Goal: Task Accomplishment & Management: Manage account settings

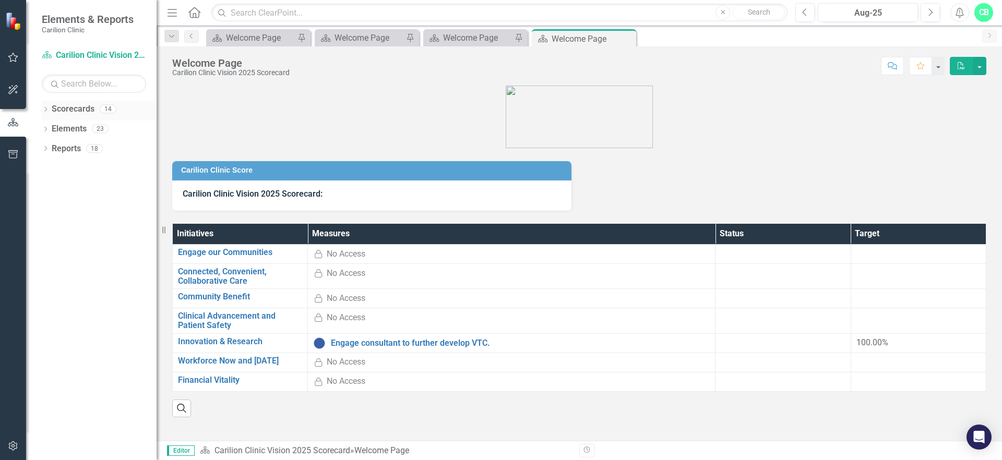
click at [43, 109] on icon "Dropdown" at bounding box center [45, 111] width 7 height 6
click at [50, 127] on icon "Dropdown" at bounding box center [51, 128] width 8 height 6
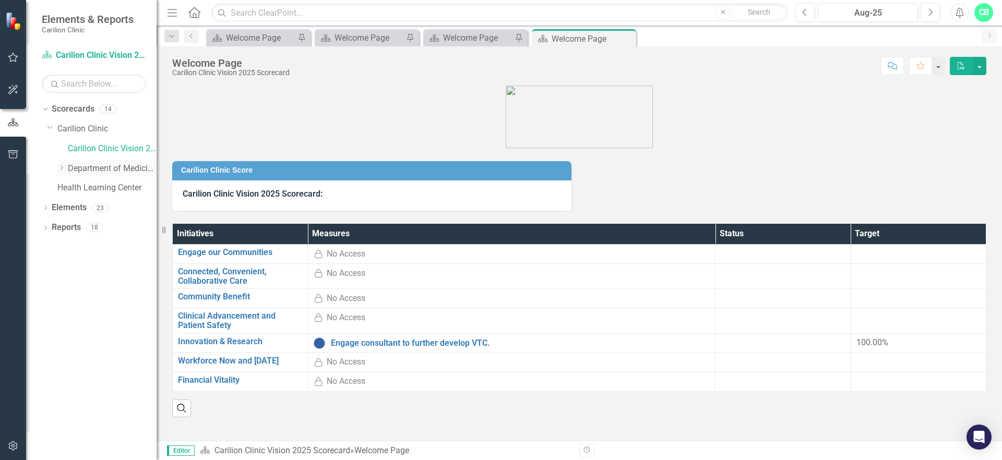
click at [63, 166] on icon "Dropdown" at bounding box center [61, 168] width 8 height 6
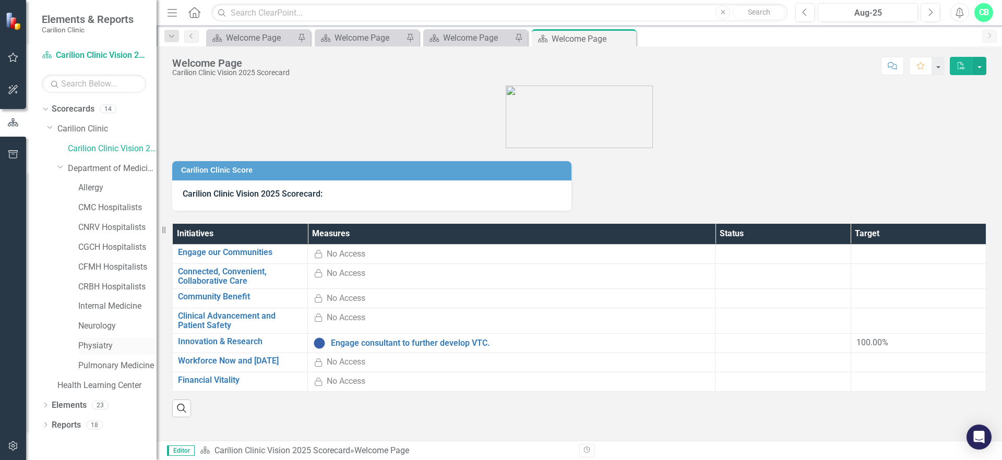
click at [93, 344] on link "Physiatry" at bounding box center [117, 346] width 78 height 12
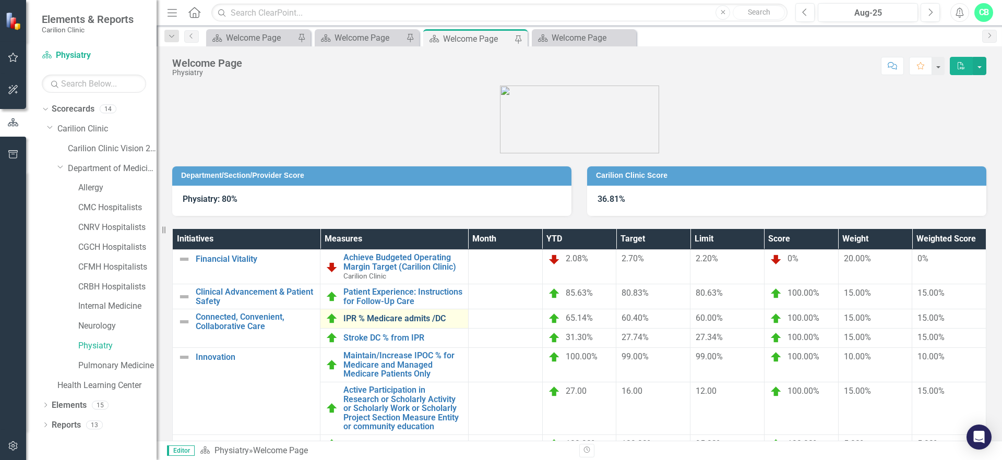
click at [407, 318] on link "IPR % Medicare admits /DC" at bounding box center [403, 318] width 119 height 9
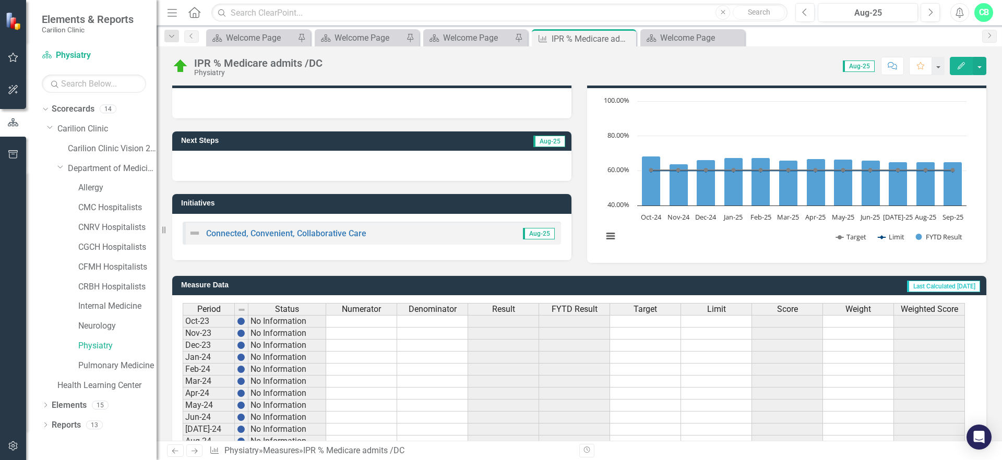
scroll to position [269, 0]
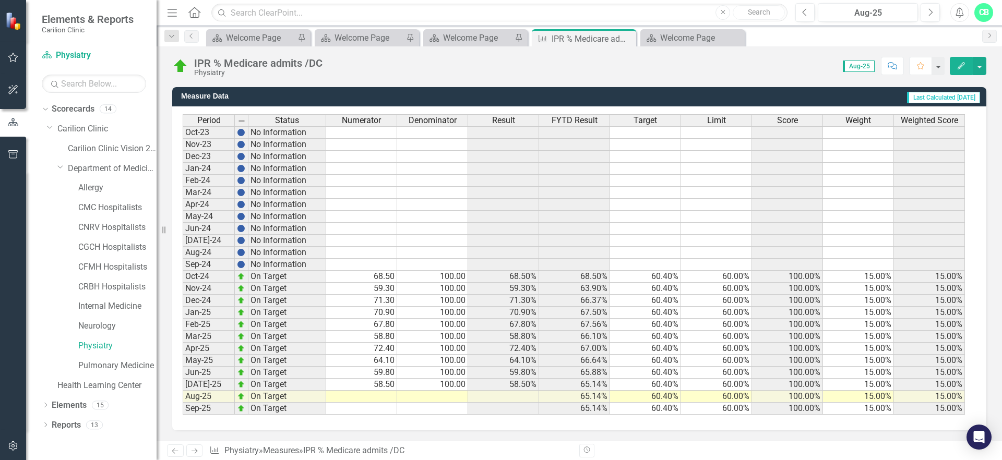
click at [389, 399] on td at bounding box center [361, 397] width 71 height 12
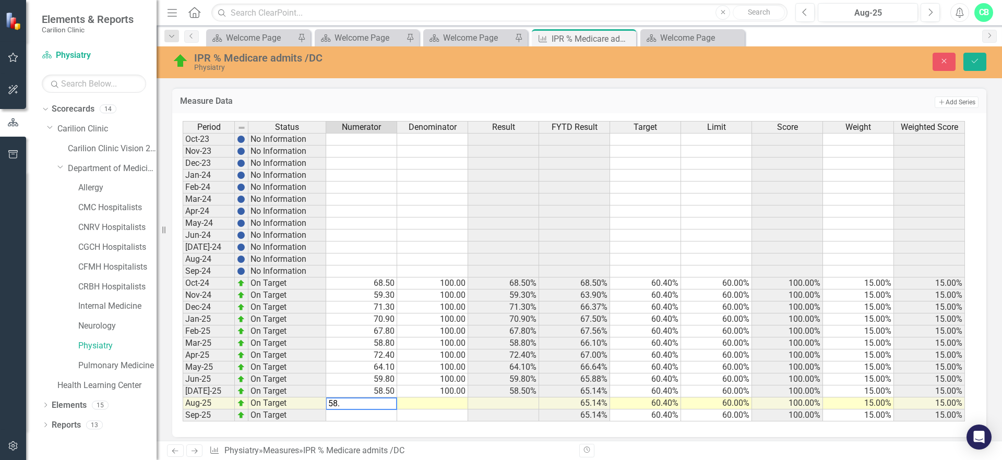
type textarea "58.1"
type textarea "100"
click at [973, 61] on icon "Save" at bounding box center [975, 60] width 9 height 7
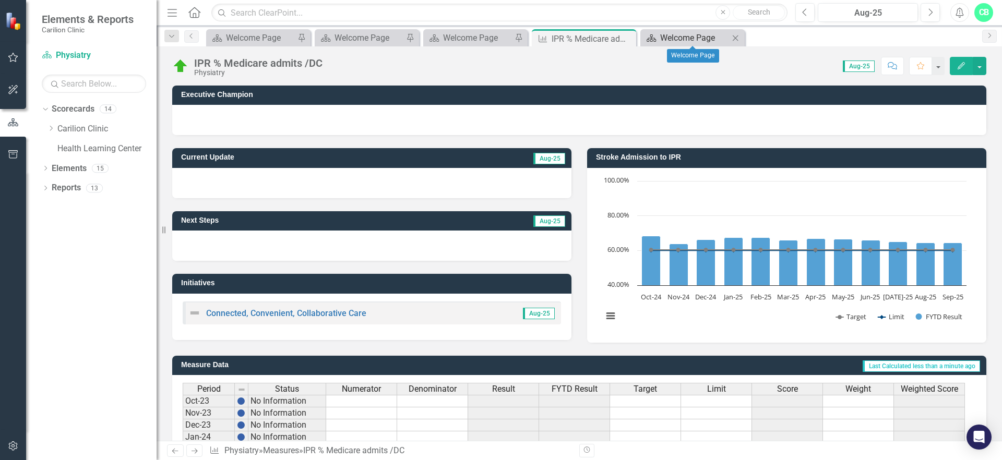
click at [694, 40] on div "Welcome Page" at bounding box center [694, 37] width 69 height 13
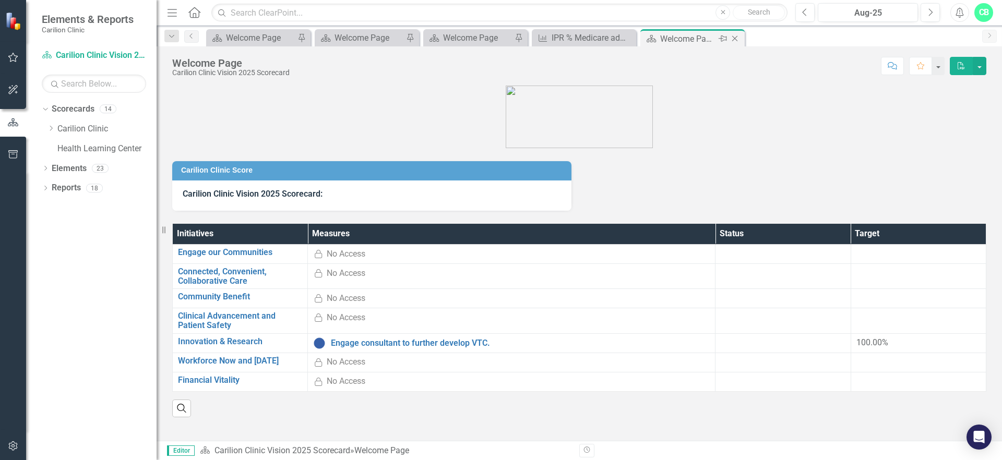
click at [732, 37] on icon "Close" at bounding box center [735, 38] width 10 height 8
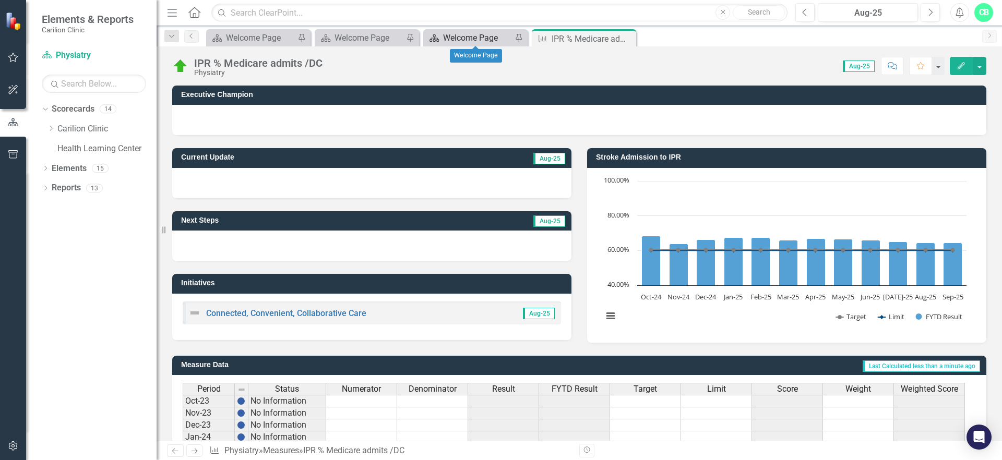
click at [480, 35] on div "Welcome Page" at bounding box center [477, 37] width 69 height 13
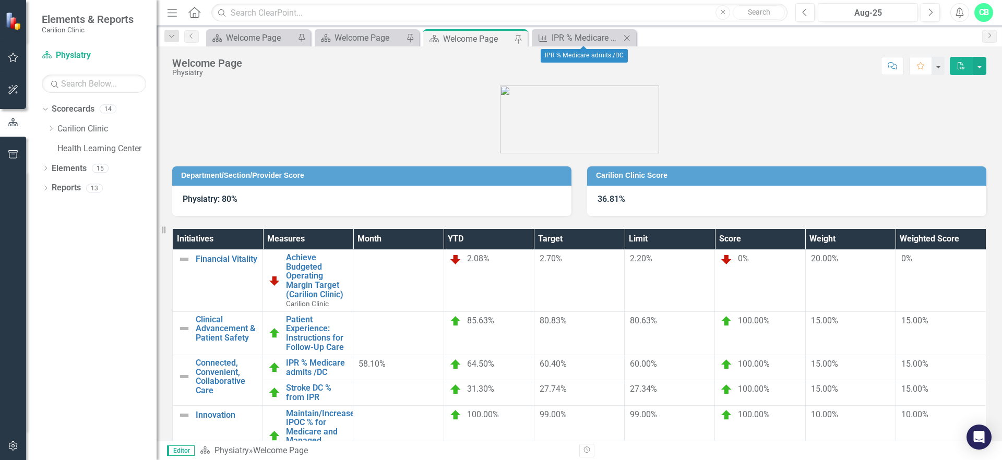
click at [626, 36] on icon "Close" at bounding box center [627, 38] width 10 height 8
click at [438, 384] on div at bounding box center [398, 390] width 79 height 13
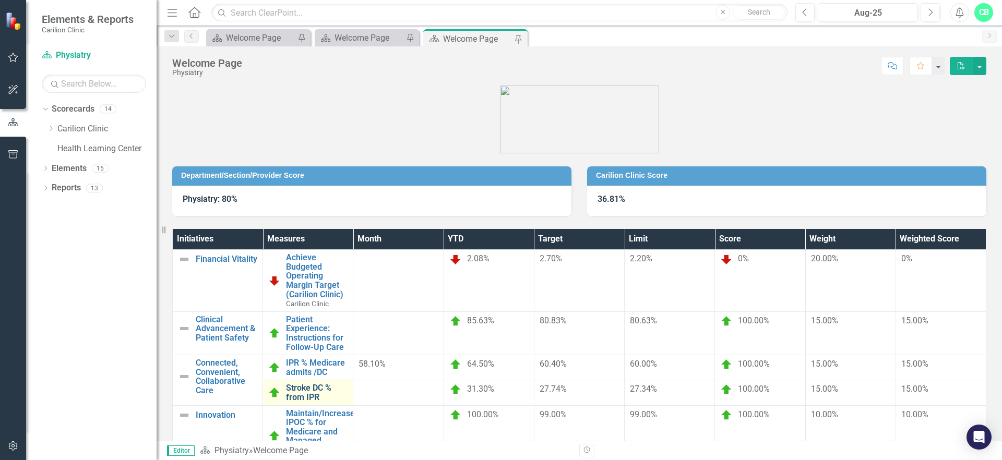
click at [348, 384] on link "Stroke DC % from IPR" at bounding box center [317, 393] width 62 height 18
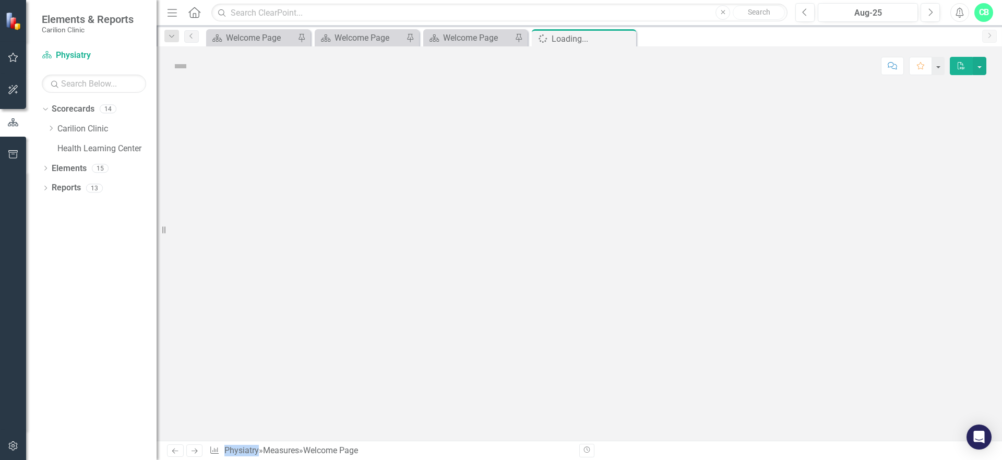
click at [412, 337] on div at bounding box center [580, 264] width 846 height 356
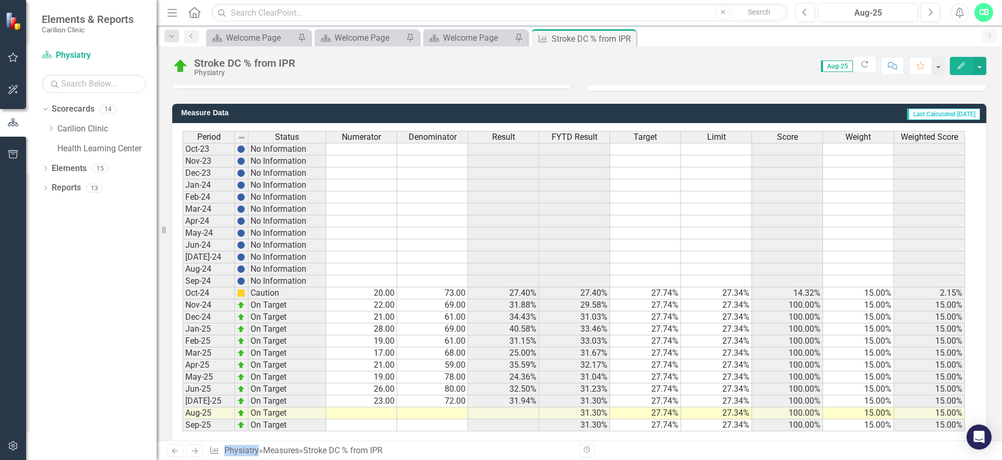
scroll to position [269, 0]
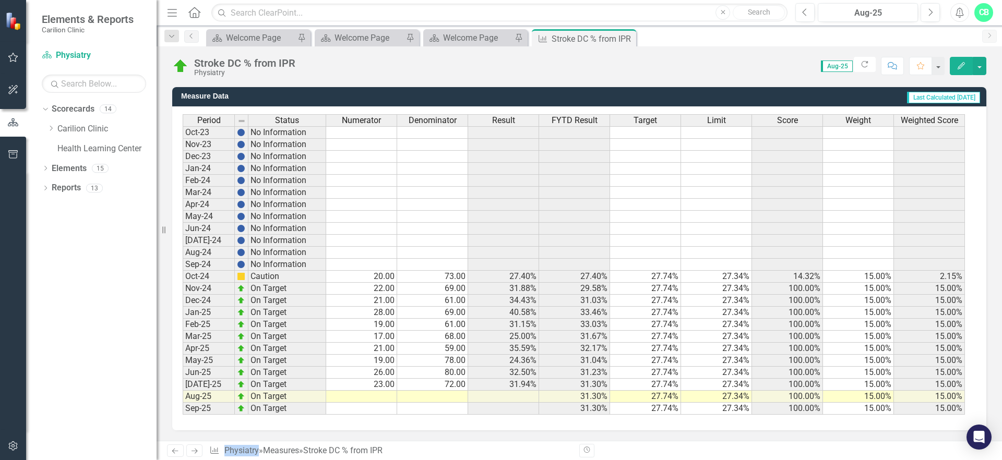
click at [384, 397] on td at bounding box center [361, 397] width 71 height 12
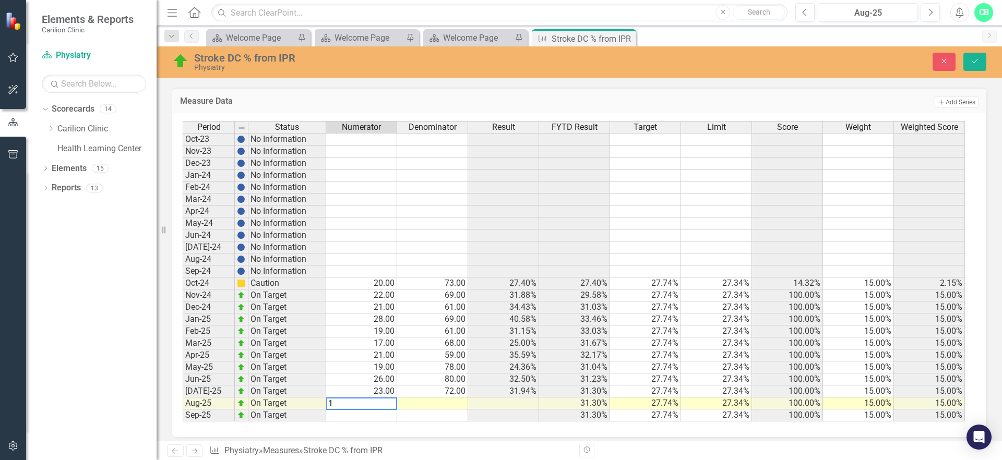
type textarea "18"
type textarea "61"
click at [977, 56] on button "Save" at bounding box center [975, 62] width 23 height 18
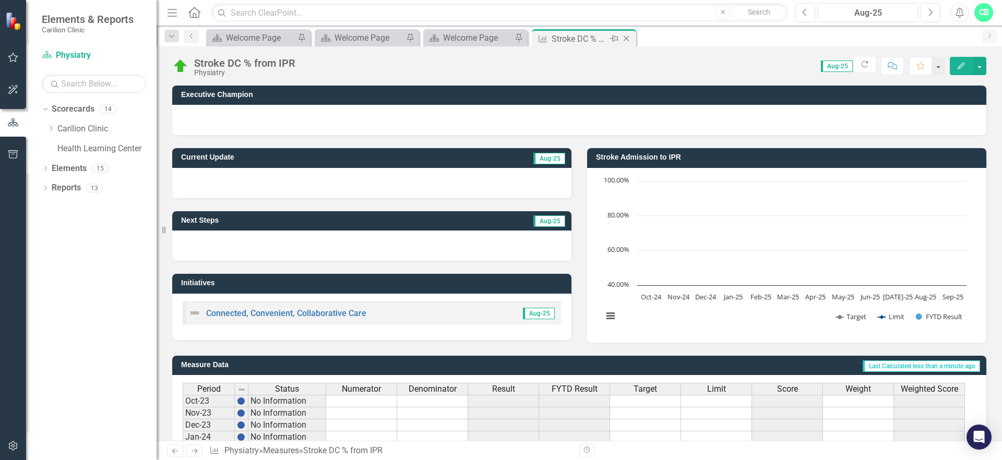
click at [631, 38] on icon "Close" at bounding box center [626, 38] width 10 height 8
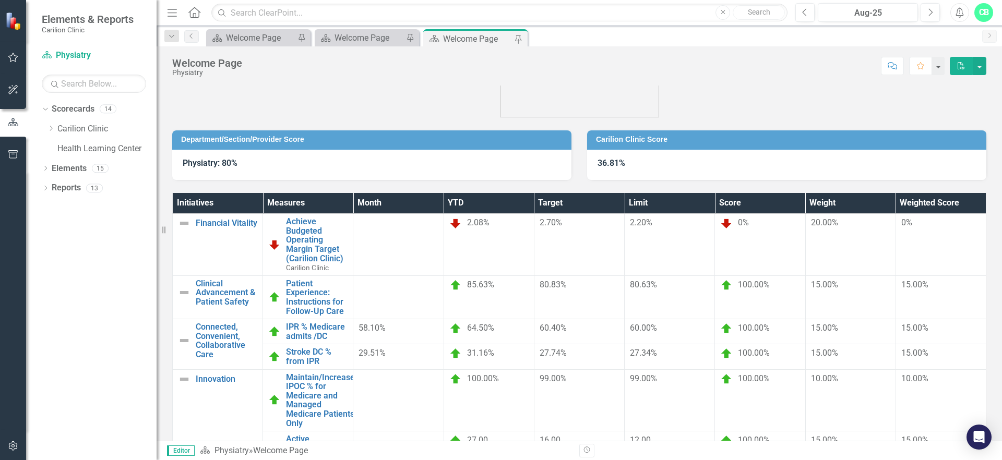
scroll to position [77, 0]
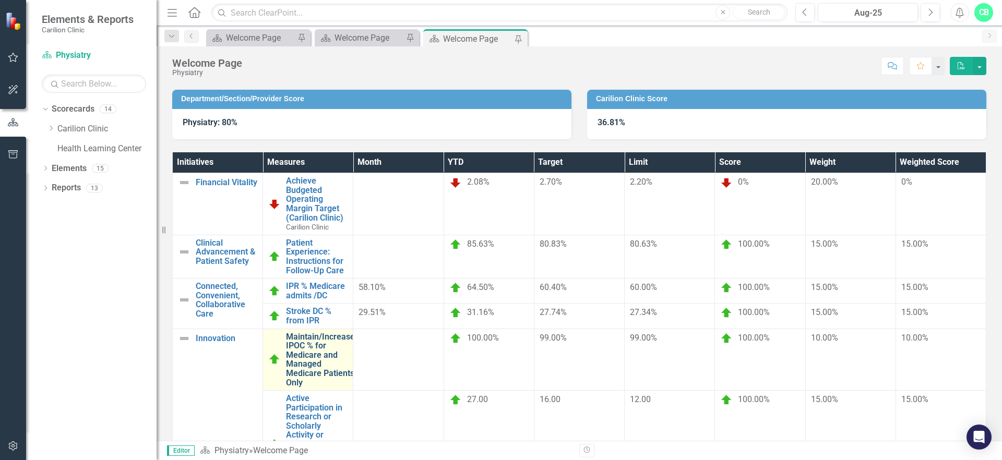
click at [355, 333] on link "Maintain/Increase IPOC % for Medicare and Managed Medicare Patients Only" at bounding box center [320, 360] width 69 height 55
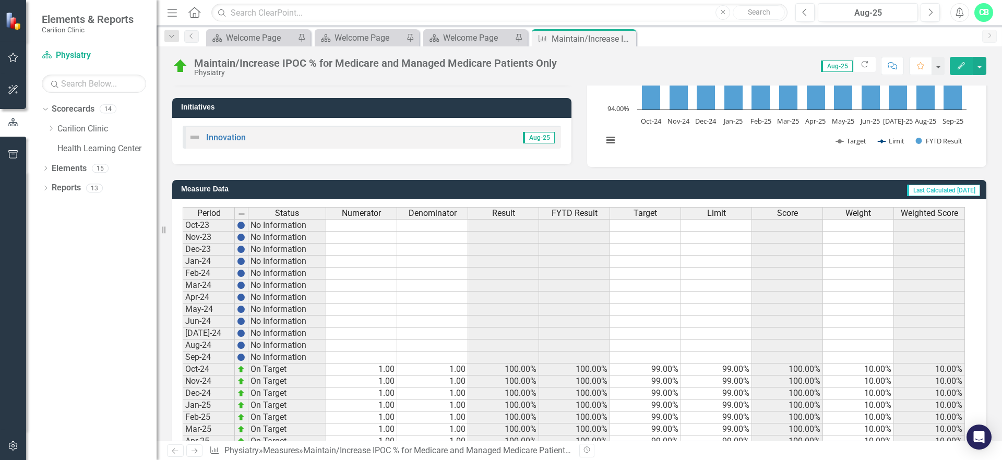
scroll to position [269, 0]
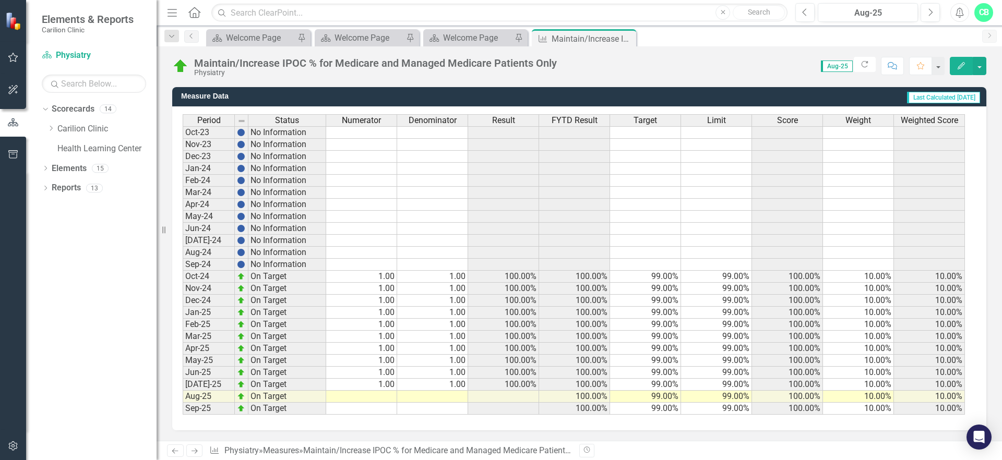
click at [183, 392] on div "Period Status Numerator Denominator Result FYTD Result Target Limit Score Weigh…" at bounding box center [183, 264] width 0 height 301
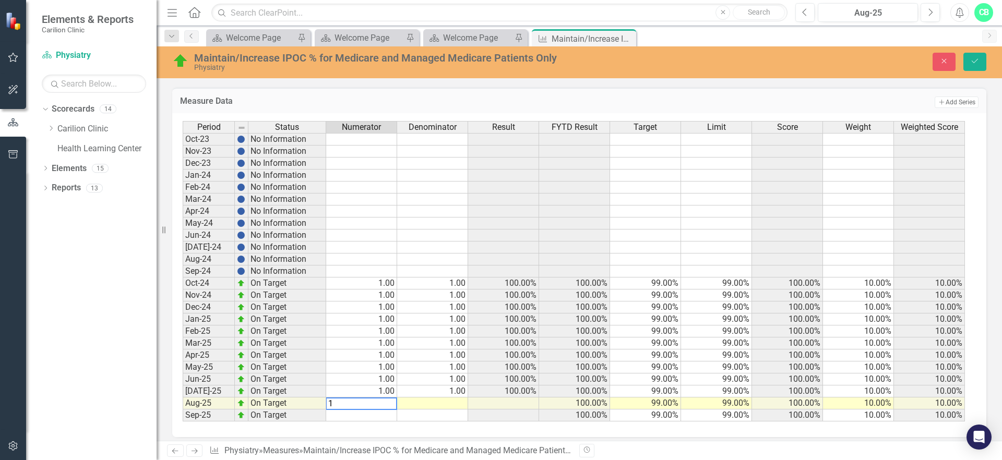
click at [452, 404] on td at bounding box center [432, 404] width 71 height 12
type textarea "1"
click at [977, 60] on icon "Save" at bounding box center [975, 60] width 9 height 7
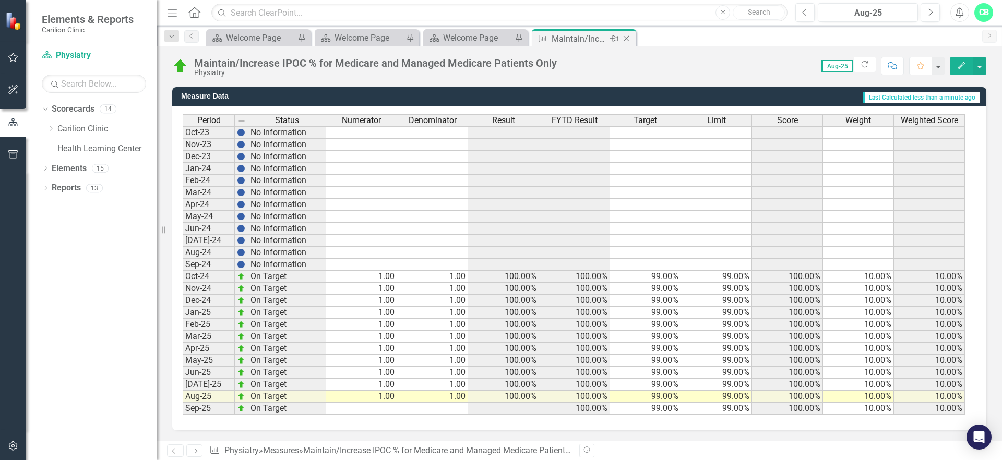
click at [625, 38] on icon "Close" at bounding box center [626, 38] width 10 height 8
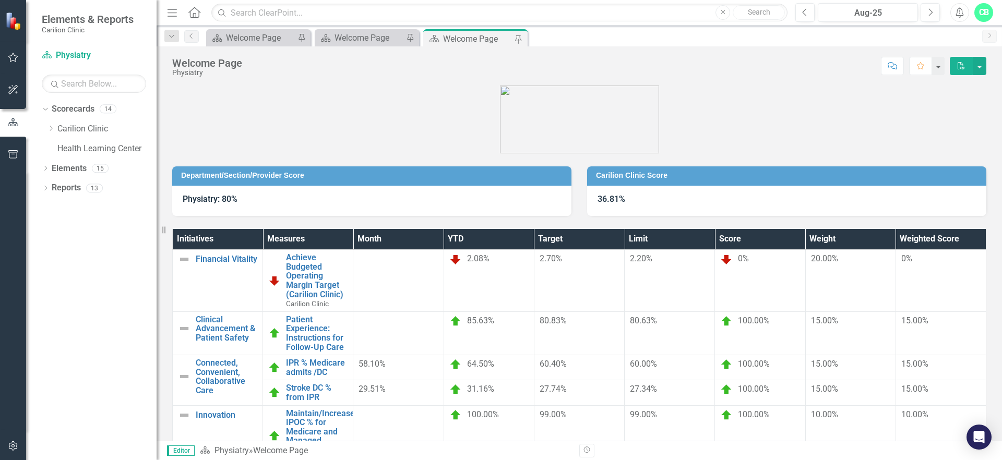
click at [471, 39] on div "Welcome Page" at bounding box center [477, 38] width 69 height 13
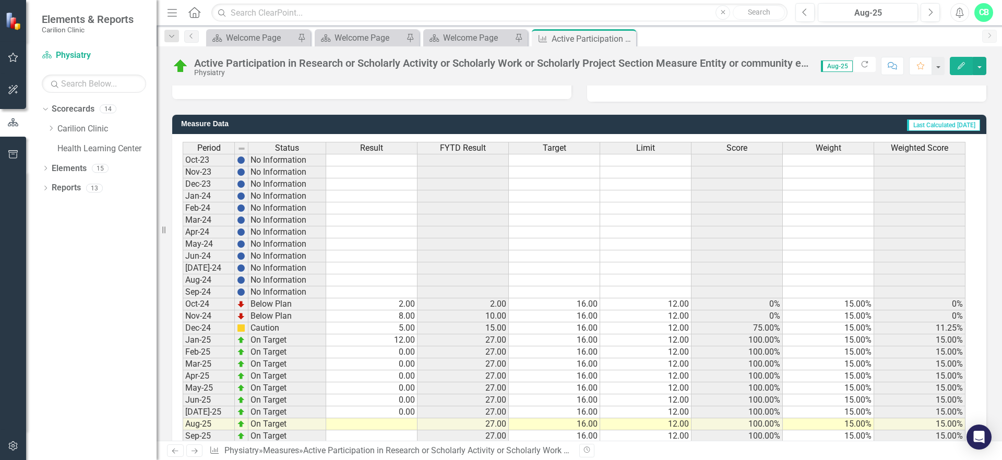
scroll to position [269, 0]
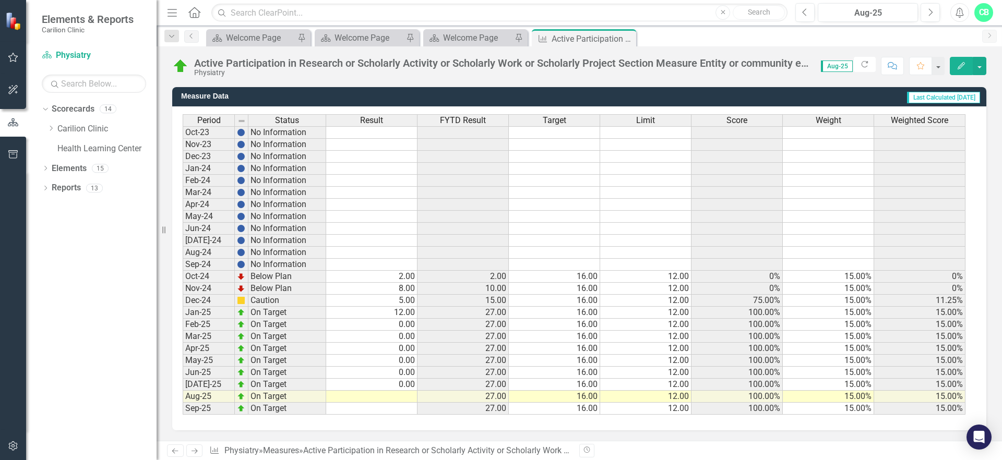
click at [412, 397] on td at bounding box center [371, 397] width 91 height 12
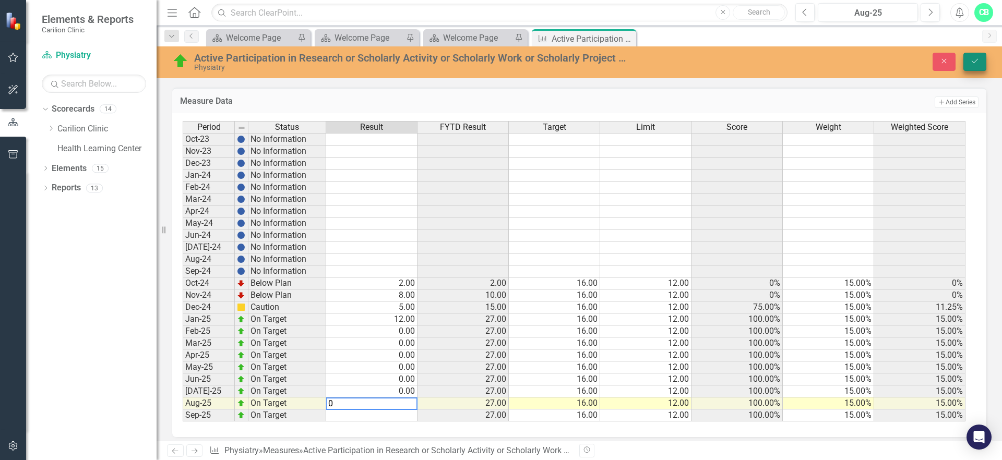
type textarea "0"
click at [982, 59] on button "Save" at bounding box center [975, 62] width 23 height 18
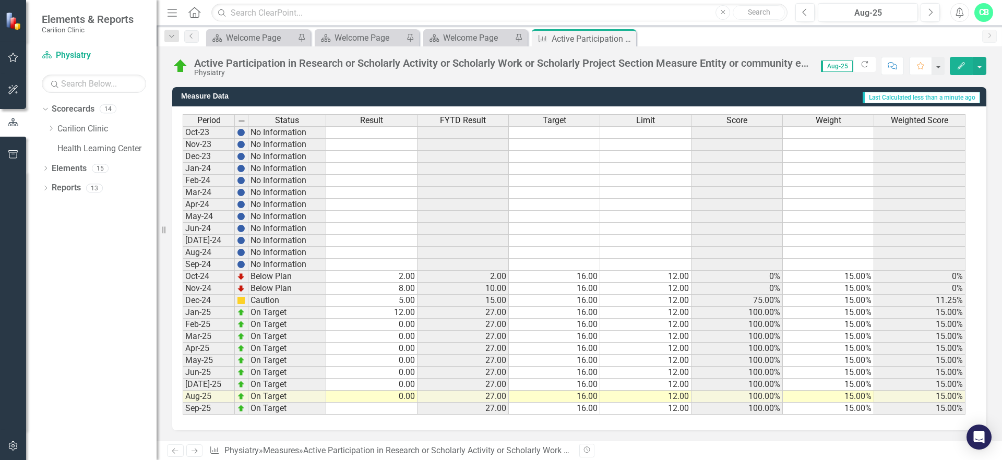
click at [671, 33] on div "Scorecard Welcome Page Pin Scorecard Welcome Page Pin Scorecard Welcome Page Pi…" at bounding box center [590, 37] width 773 height 17
click at [972, 66] on button "Edit" at bounding box center [961, 66] width 23 height 18
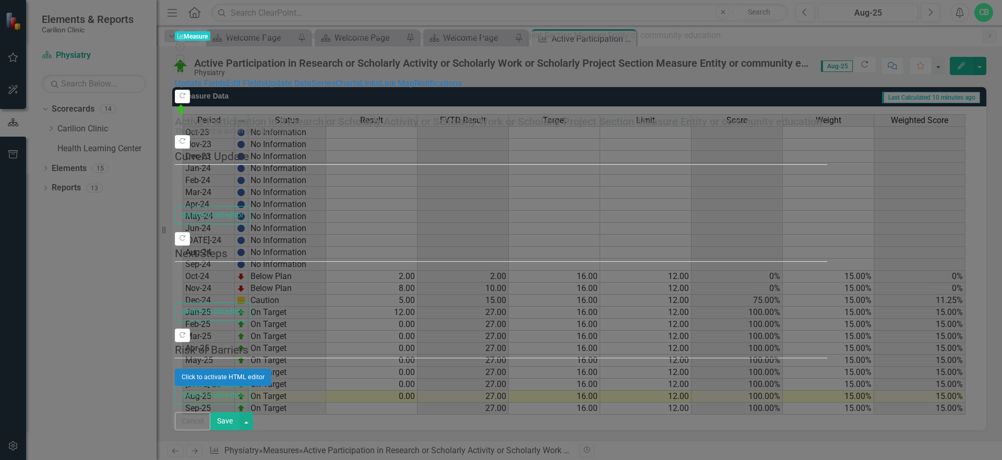
click at [183, 68] on icon at bounding box center [180, 71] width 6 height 6
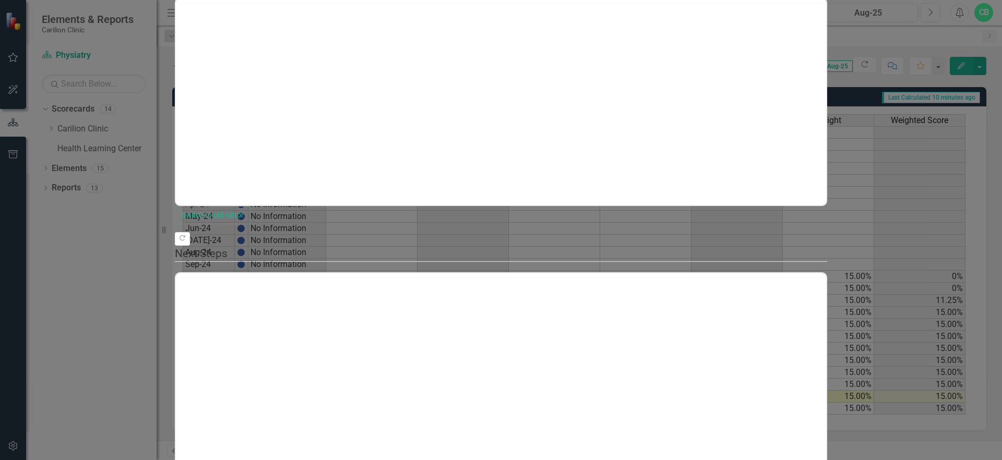
scroll to position [0, 0]
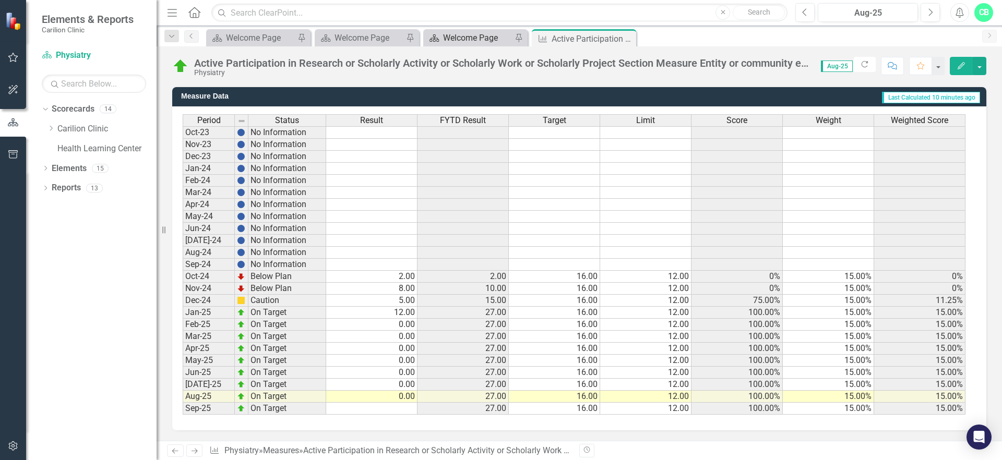
click at [476, 34] on div "Welcome Page" at bounding box center [477, 37] width 69 height 13
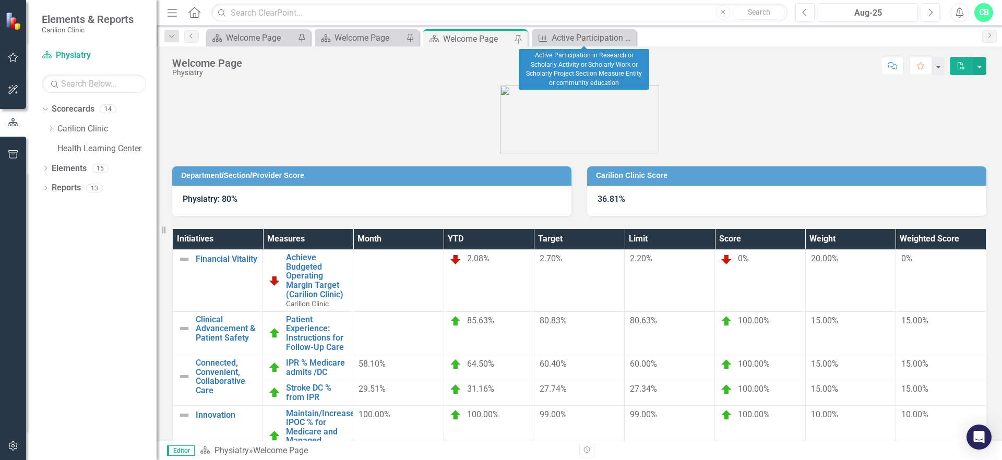
click at [0, 0] on icon "Close" at bounding box center [0, 0] width 0 height 0
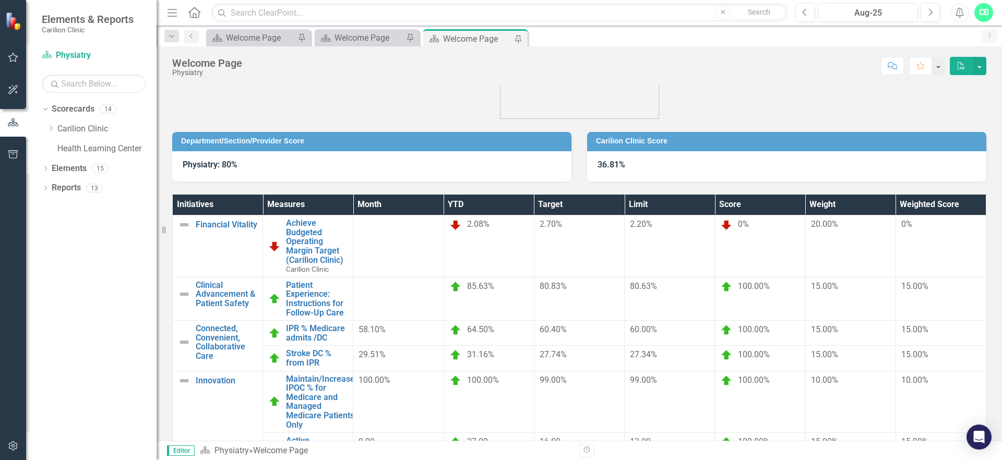
scroll to position [77, 0]
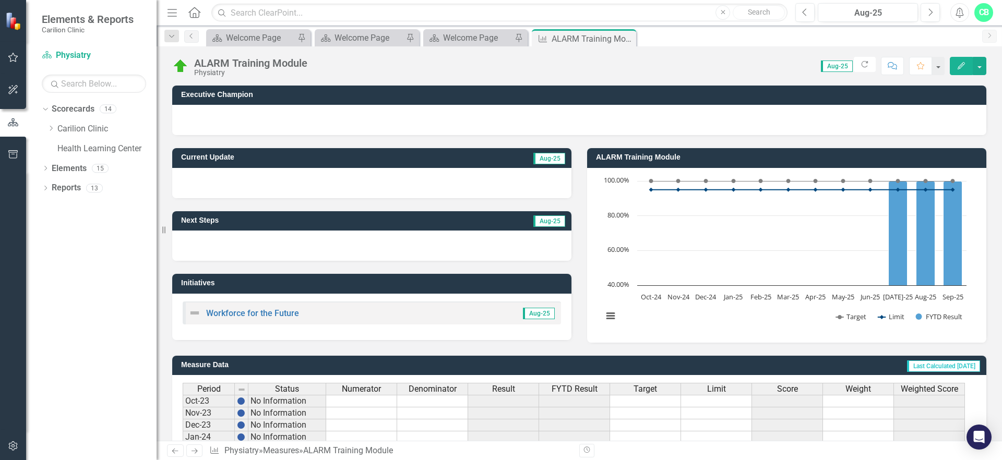
scroll to position [269, 0]
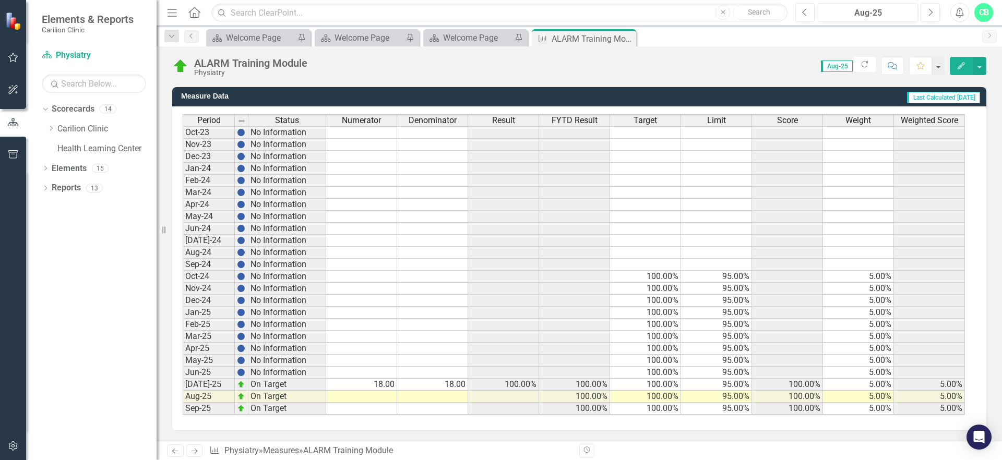
click at [183, 394] on div "Period Status Numerator Denominator Result FYTD Result Target Limit Score Weigh…" at bounding box center [183, 264] width 0 height 301
click at [385, 400] on td at bounding box center [361, 397] width 71 height 12
type textarea "0"
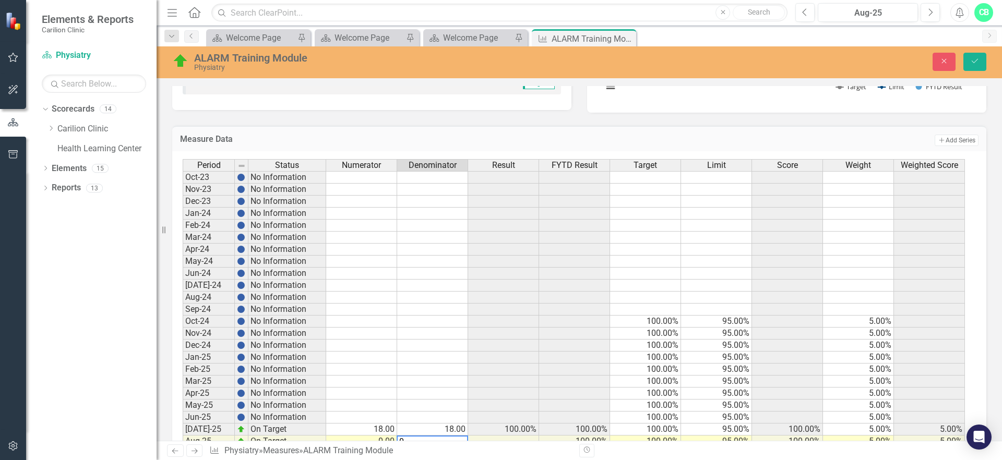
scroll to position [229, 0]
type textarea "0"
click at [975, 60] on icon "Save" at bounding box center [975, 60] width 9 height 7
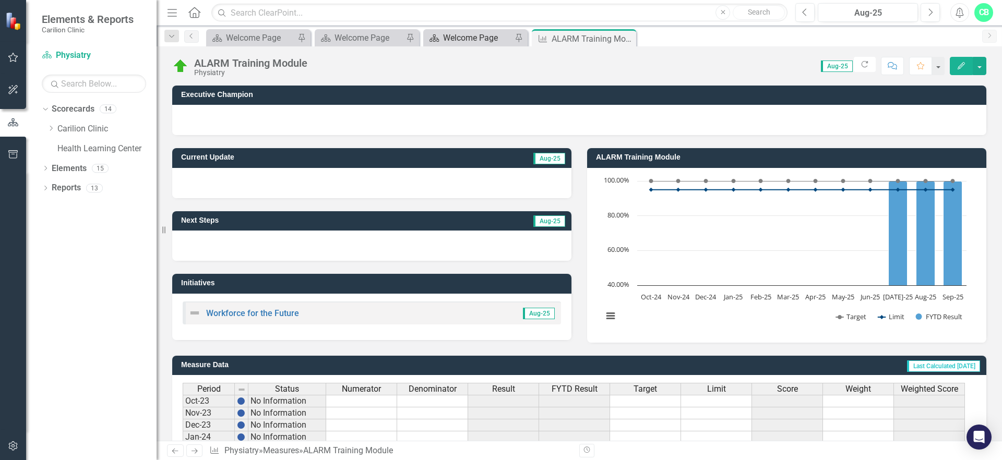
click at [478, 37] on div "Welcome Page" at bounding box center [477, 37] width 69 height 13
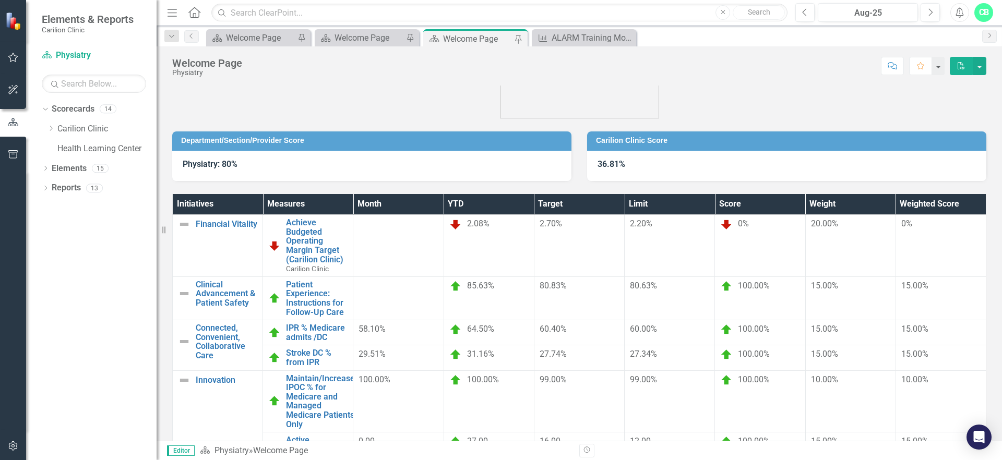
scroll to position [77, 0]
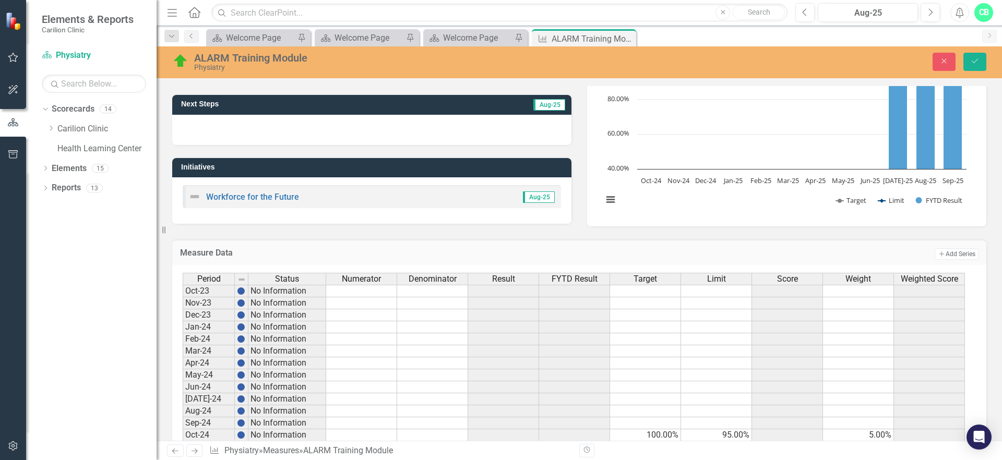
scroll to position [275, 0]
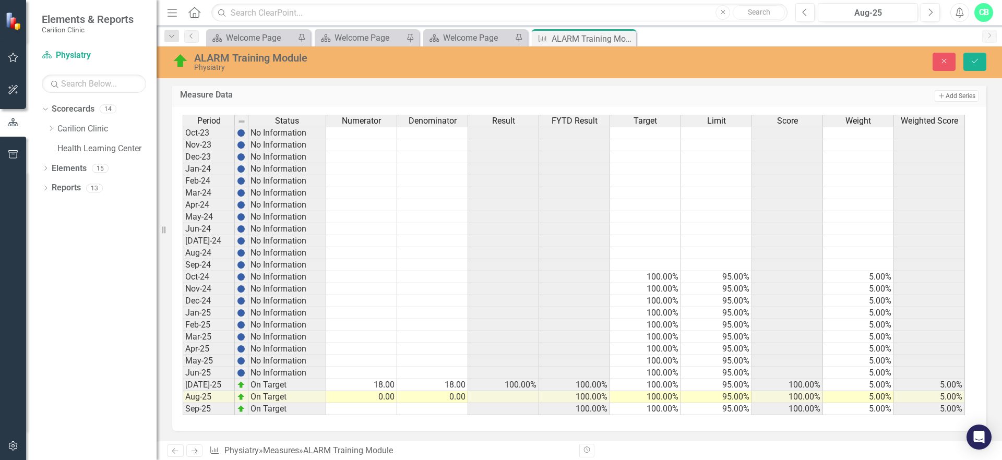
click at [386, 384] on td "18.00" at bounding box center [361, 386] width 71 height 12
click at [388, 398] on td "0.00" at bounding box center [361, 398] width 71 height 12
click at [383, 387] on td "18.00" at bounding box center [361, 386] width 71 height 12
click at [462, 384] on td "18.00" at bounding box center [432, 386] width 71 height 12
type textarea "0"
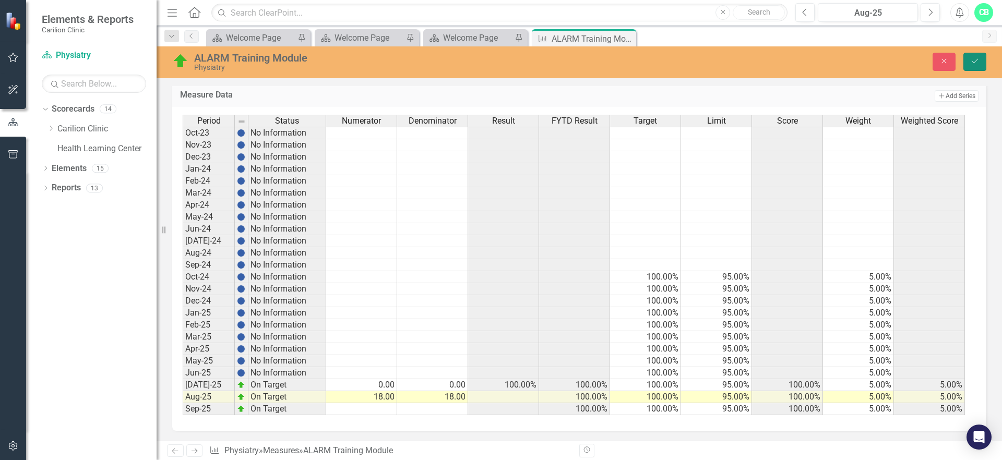
click at [973, 61] on icon "Save" at bounding box center [975, 60] width 9 height 7
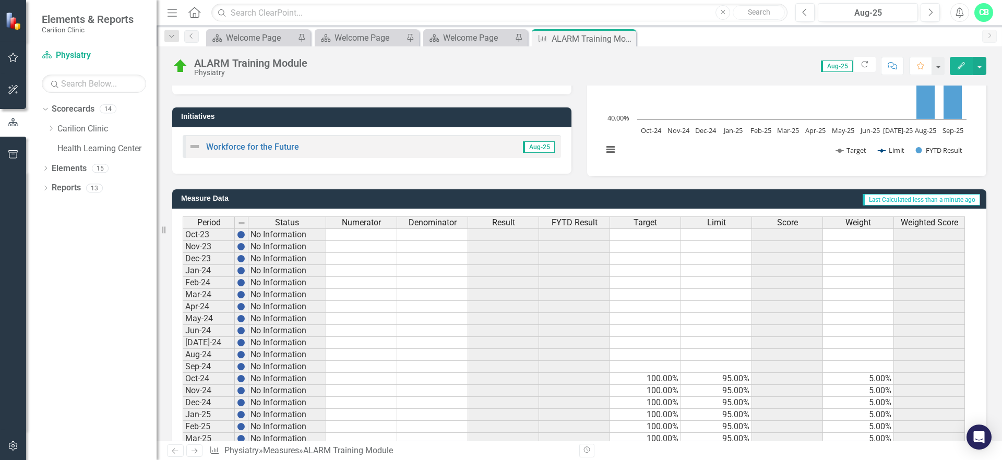
scroll to position [157, 0]
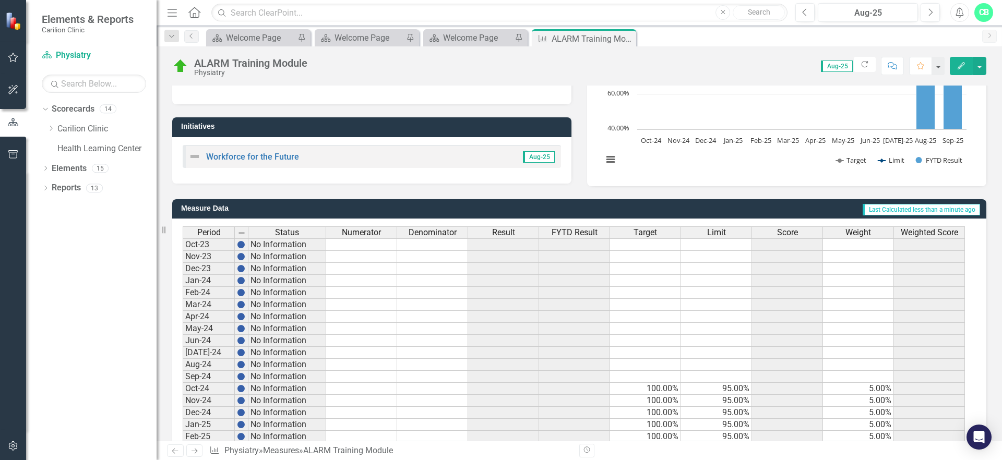
drag, startPoint x: 631, startPoint y: 39, endPoint x: 571, endPoint y: 40, distance: 60.6
click at [0, 0] on icon "Close" at bounding box center [0, 0] width 0 height 0
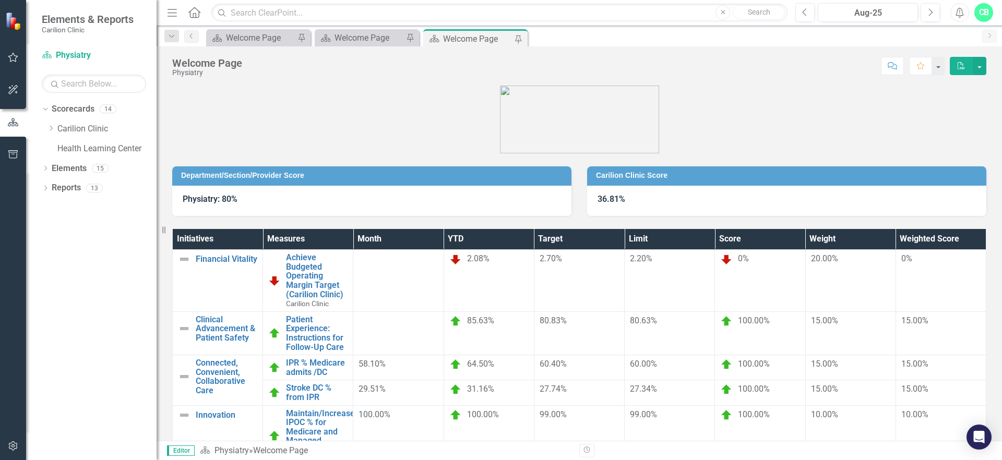
click at [476, 41] on div "Welcome Page" at bounding box center [477, 38] width 69 height 13
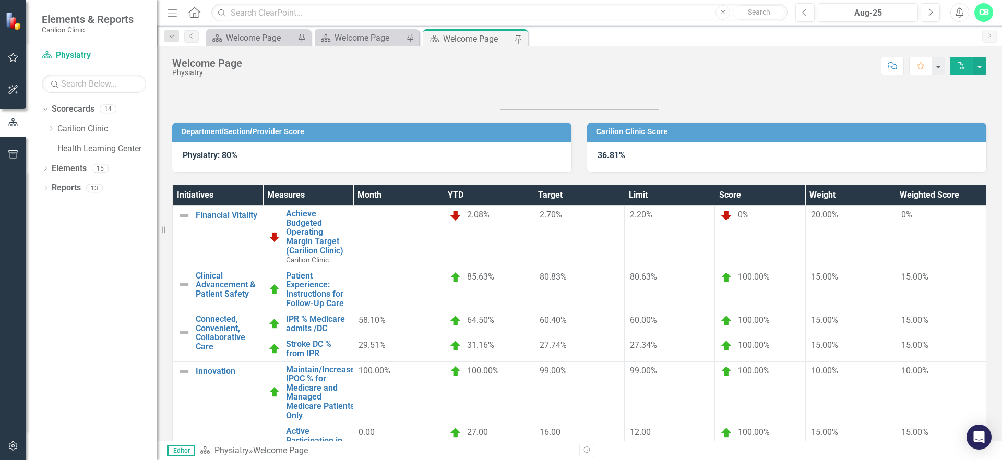
scroll to position [77, 0]
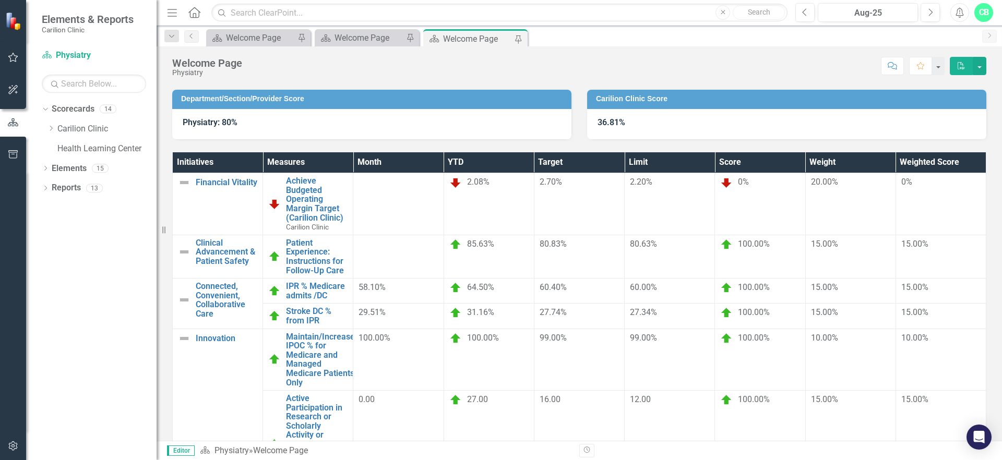
click at [438, 239] on div at bounding box center [398, 245] width 79 height 13
click at [348, 239] on link "Patient Experience: Instructions for Follow-Up Care" at bounding box center [317, 257] width 62 height 37
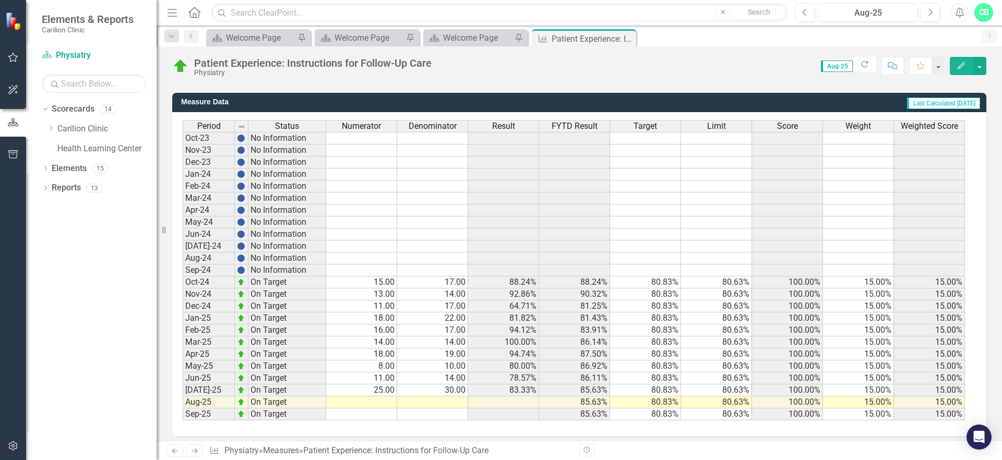
scroll to position [269, 0]
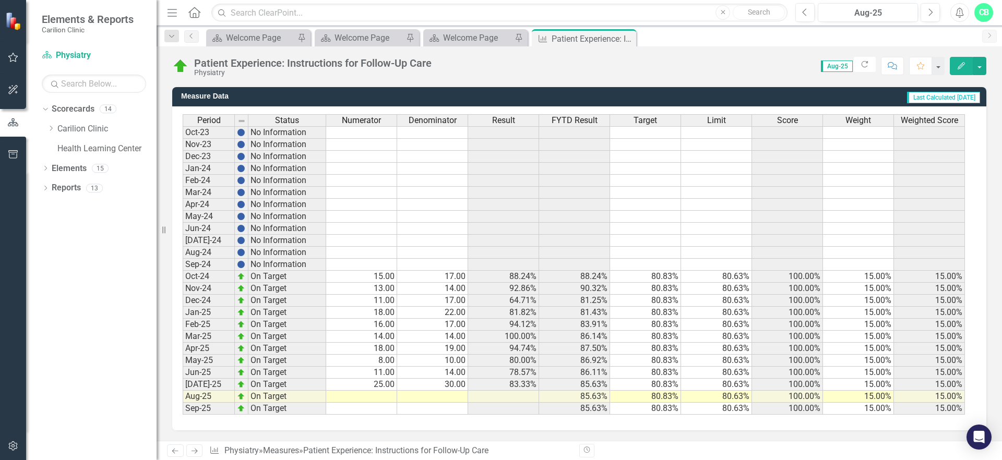
click at [387, 396] on td at bounding box center [361, 397] width 71 height 12
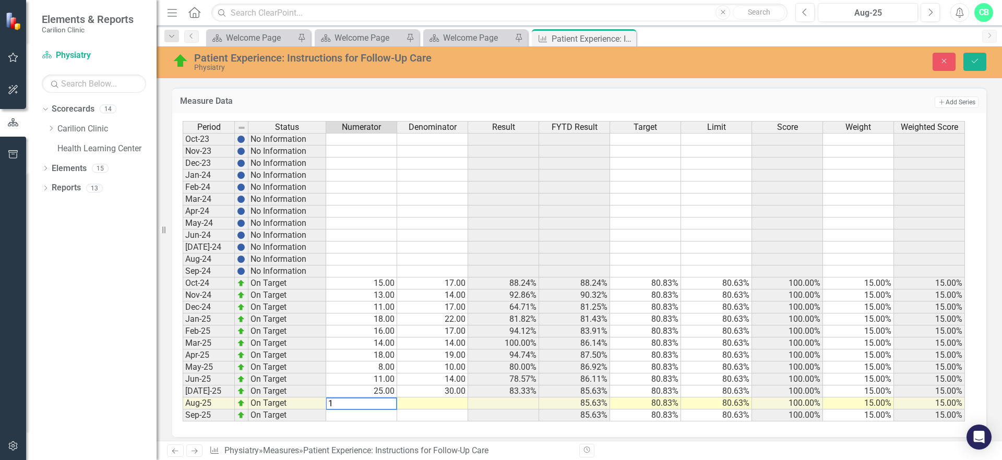
type textarea "16"
type textarea "19"
click at [974, 60] on icon "Save" at bounding box center [975, 60] width 9 height 7
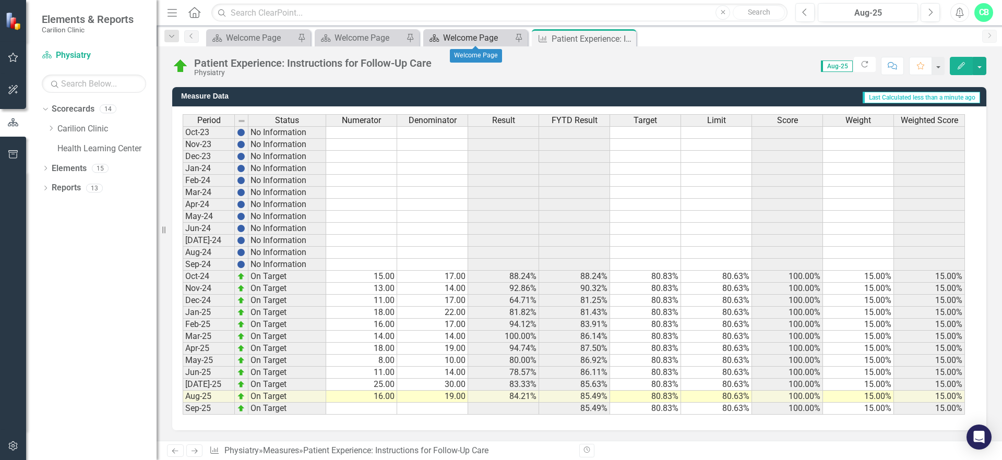
click at [465, 38] on div "Welcome Page" at bounding box center [477, 37] width 69 height 13
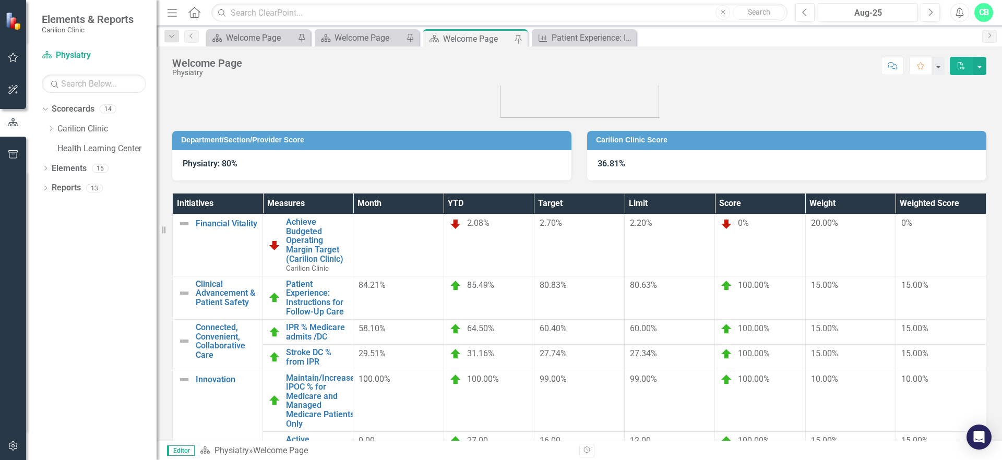
scroll to position [52, 0]
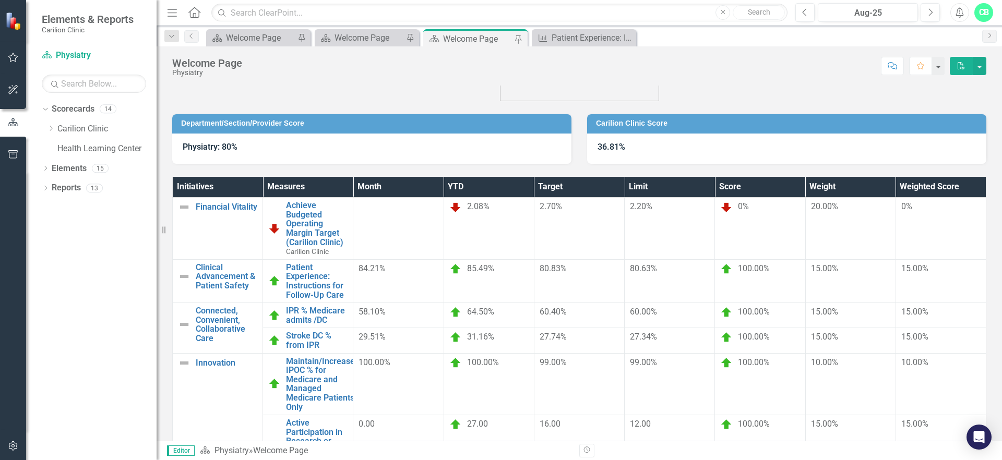
click at [961, 64] on icon "PDF" at bounding box center [961, 65] width 9 height 7
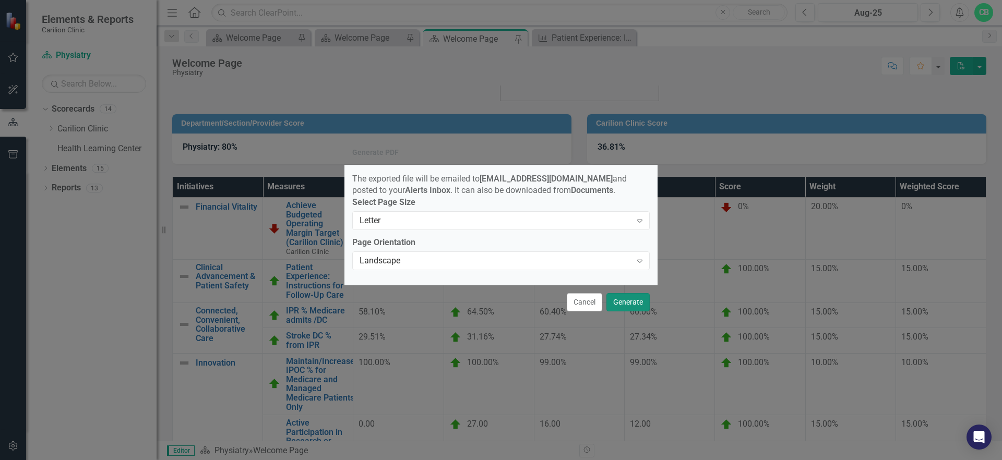
click at [625, 305] on button "Generate" at bounding box center [628, 302] width 43 height 18
